Goal: Use online tool/utility: Utilize a website feature to perform a specific function

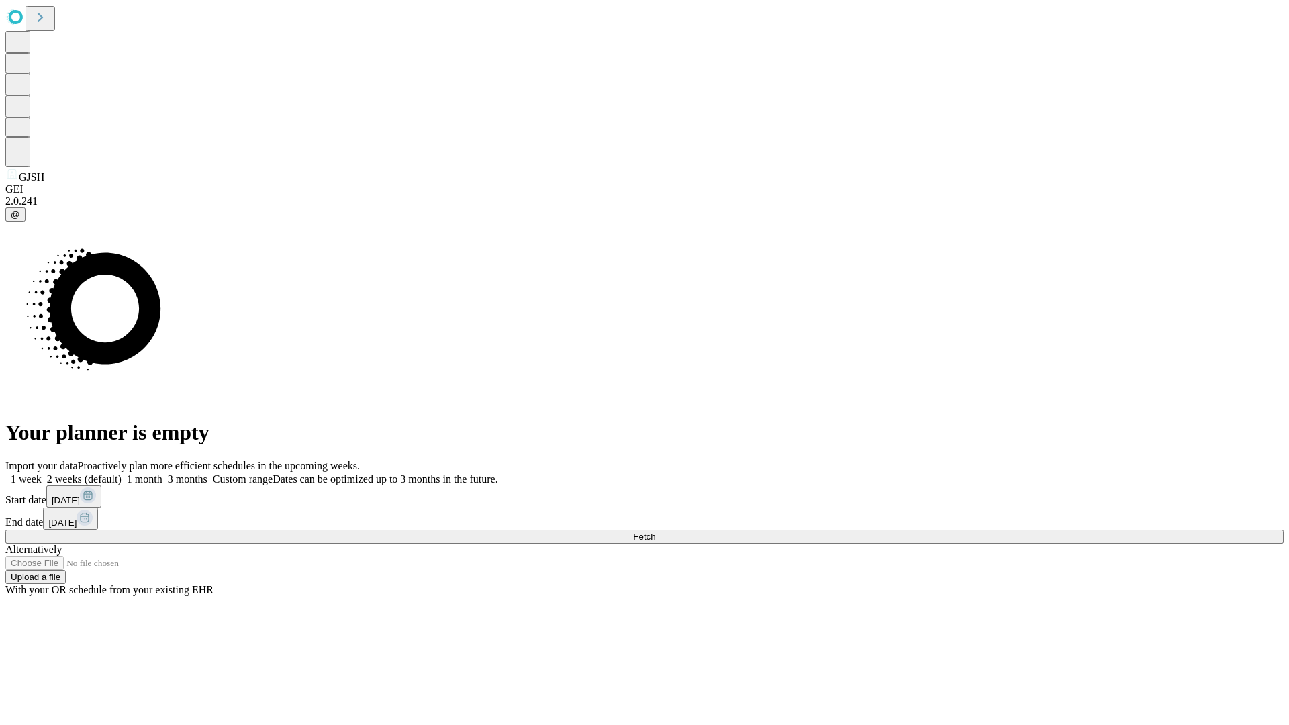
click at [655, 532] on span "Fetch" at bounding box center [644, 537] width 22 height 10
